Goal: Find specific page/section: Find specific page/section

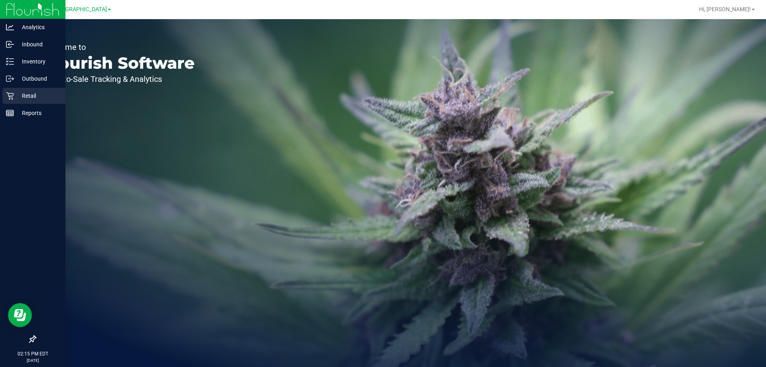
click at [16, 93] on p "Retail" at bounding box center [38, 96] width 48 height 10
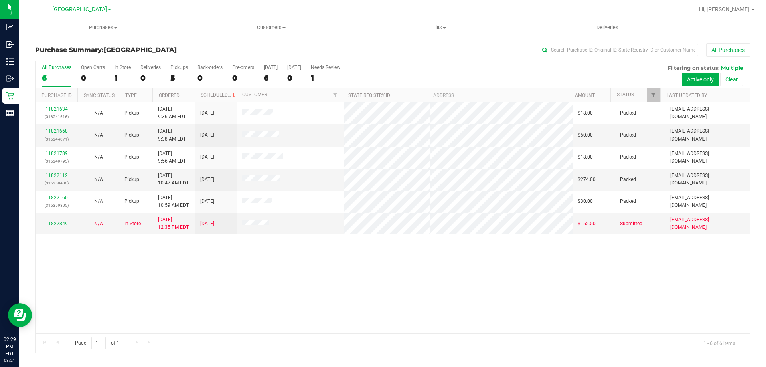
click at [156, 258] on div "11821634 (316341616) N/A Pickup [DATE] 9:36 AM EDT 8/21/2025 $18.00 Packed [EMA…" at bounding box center [392, 217] width 714 height 231
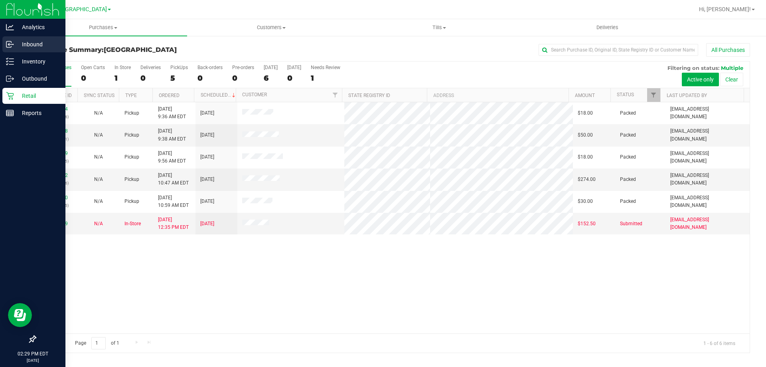
click at [28, 45] on p "Inbound" at bounding box center [38, 44] width 48 height 10
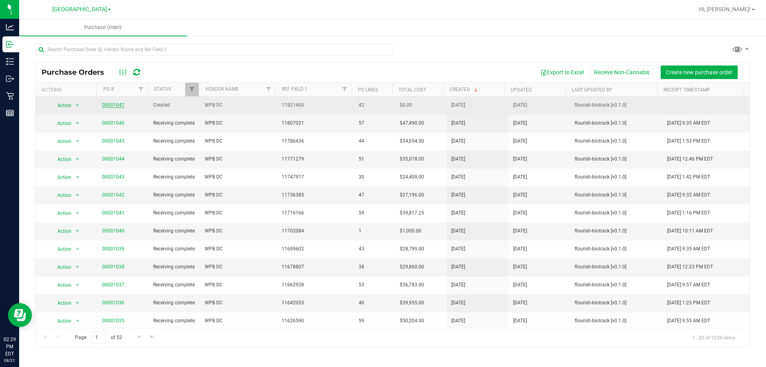
click at [116, 104] on link "00001047" at bounding box center [113, 105] width 22 height 6
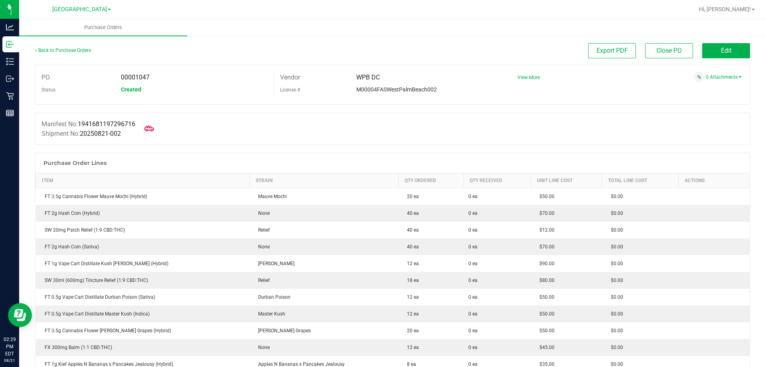
click at [253, 123] on div "Manifest No: 1941681197296716 Shipment No: 20250821-002" at bounding box center [392, 128] width 715 height 32
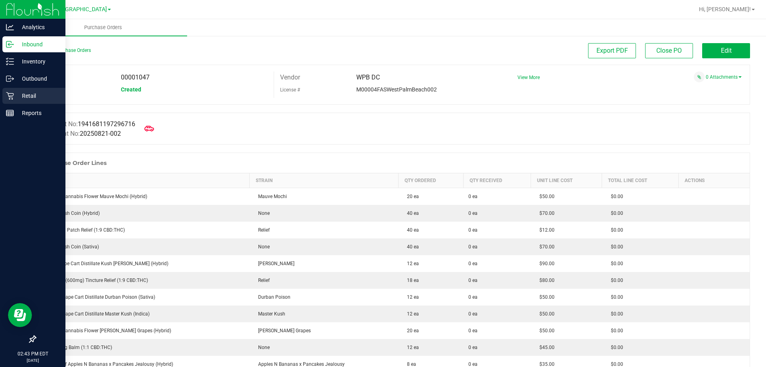
click at [28, 94] on p "Retail" at bounding box center [38, 96] width 48 height 10
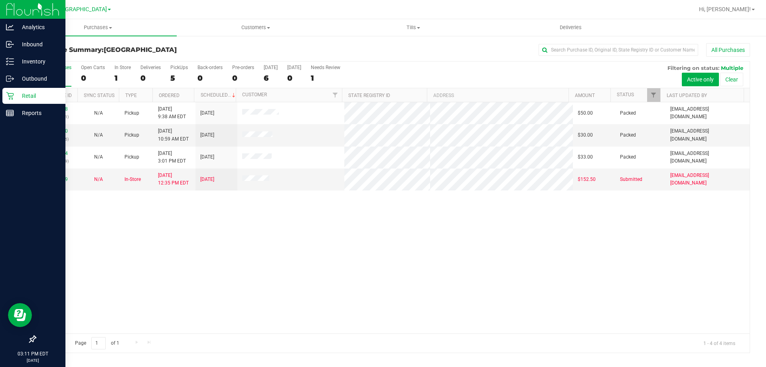
click at [33, 100] on p "Retail" at bounding box center [38, 96] width 48 height 10
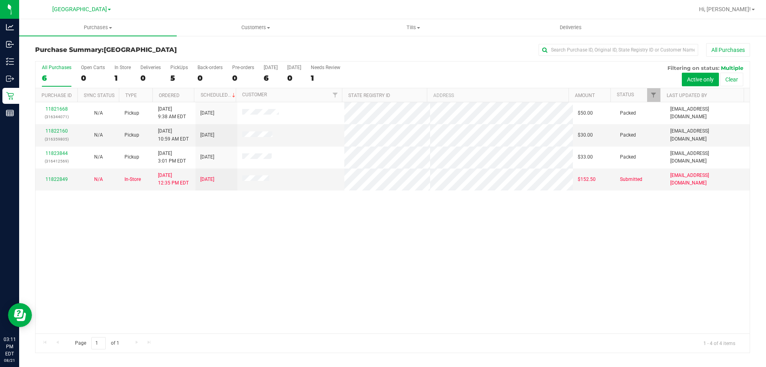
click at [231, 309] on div "11821668 (316344071) N/A Pickup [DATE] 9:38 AM EDT 8/21/2025 $50.00 Packed [EMA…" at bounding box center [392, 217] width 714 height 231
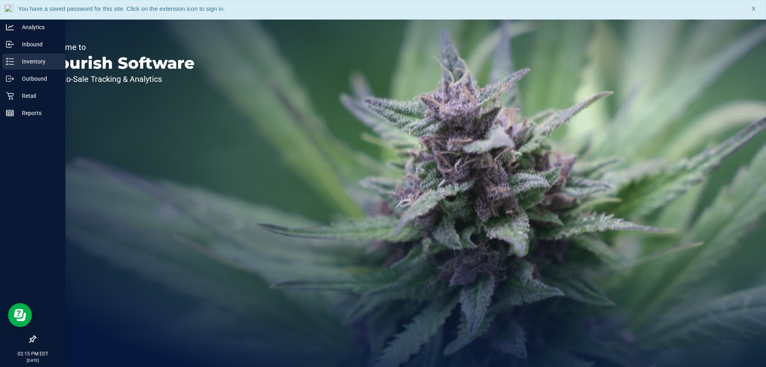
click at [48, 63] on p "Inventory" at bounding box center [38, 62] width 48 height 10
